Goal: Navigation & Orientation: Find specific page/section

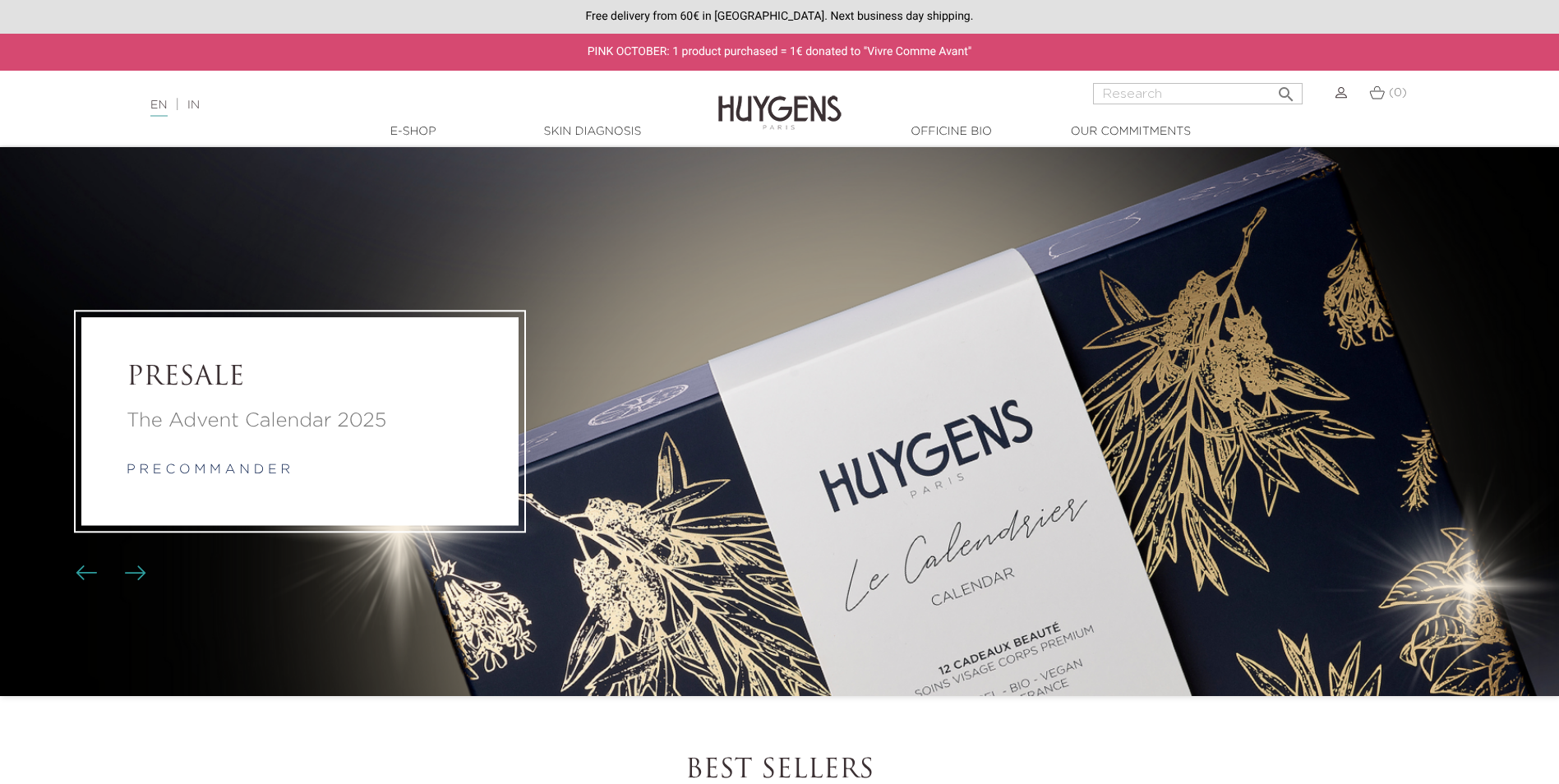
click at [199, 107] on link "IN" at bounding box center [193, 106] width 12 height 12
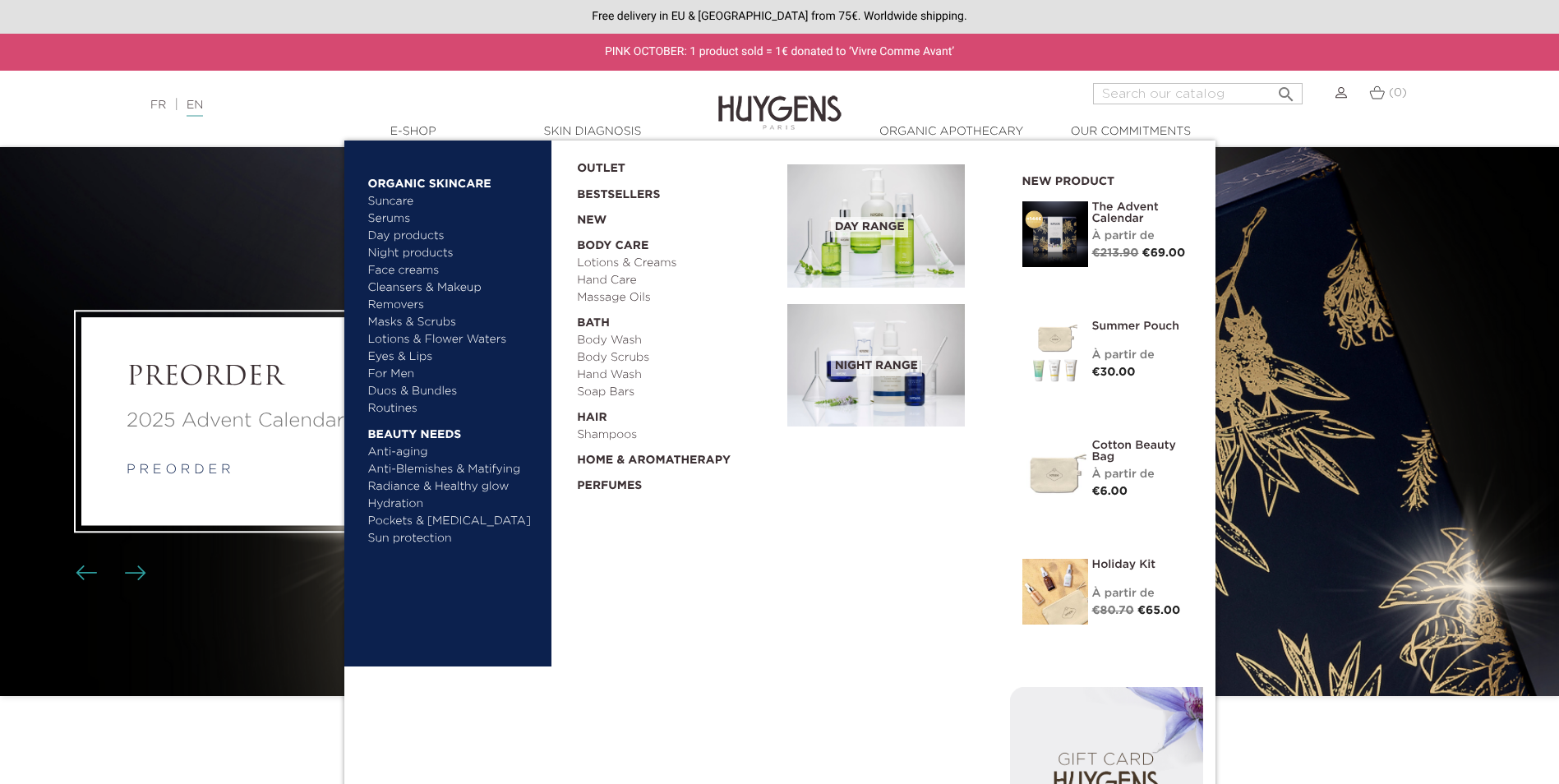
click at [416, 134] on link "  E-Shop" at bounding box center [413, 131] width 165 height 17
